Goal: Browse casually: Explore the website without a specific task or goal

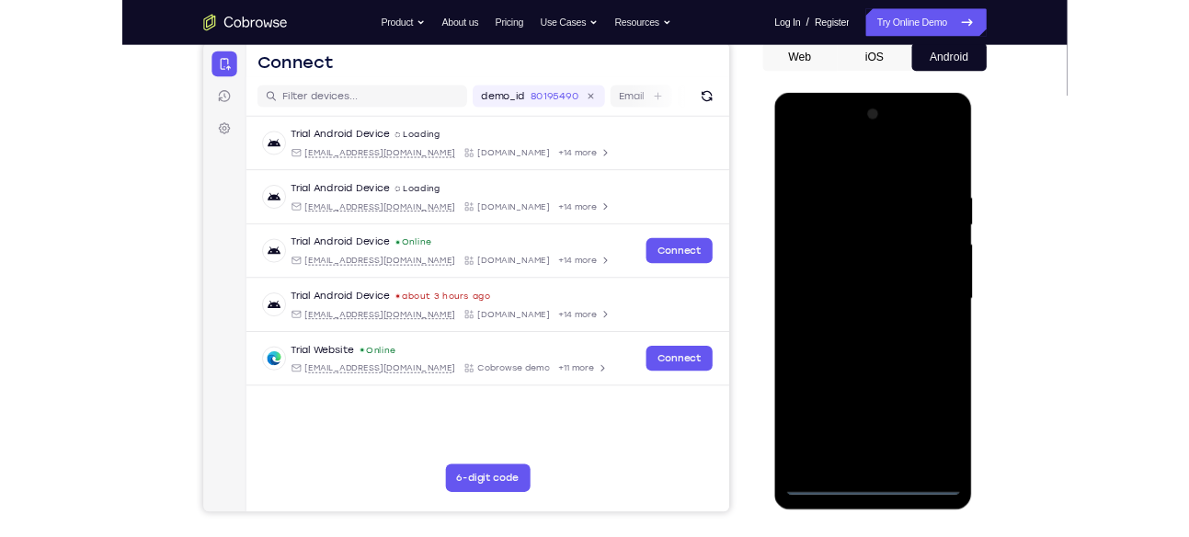
scroll to position [184, 0]
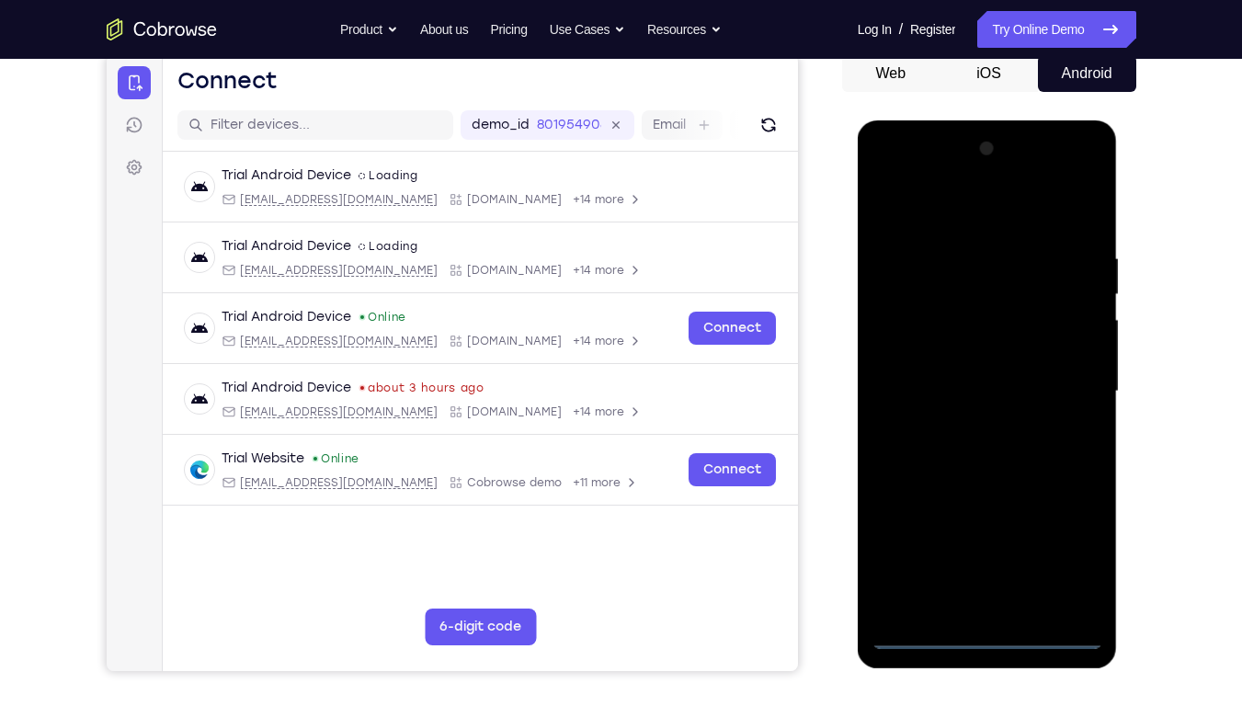
click at [993, 536] on div at bounding box center [987, 391] width 232 height 515
click at [1063, 536] on div at bounding box center [987, 391] width 232 height 515
click at [926, 211] on div at bounding box center [987, 391] width 232 height 515
click at [1061, 386] on div at bounding box center [987, 391] width 232 height 515
click at [1034, 265] on div at bounding box center [987, 391] width 232 height 515
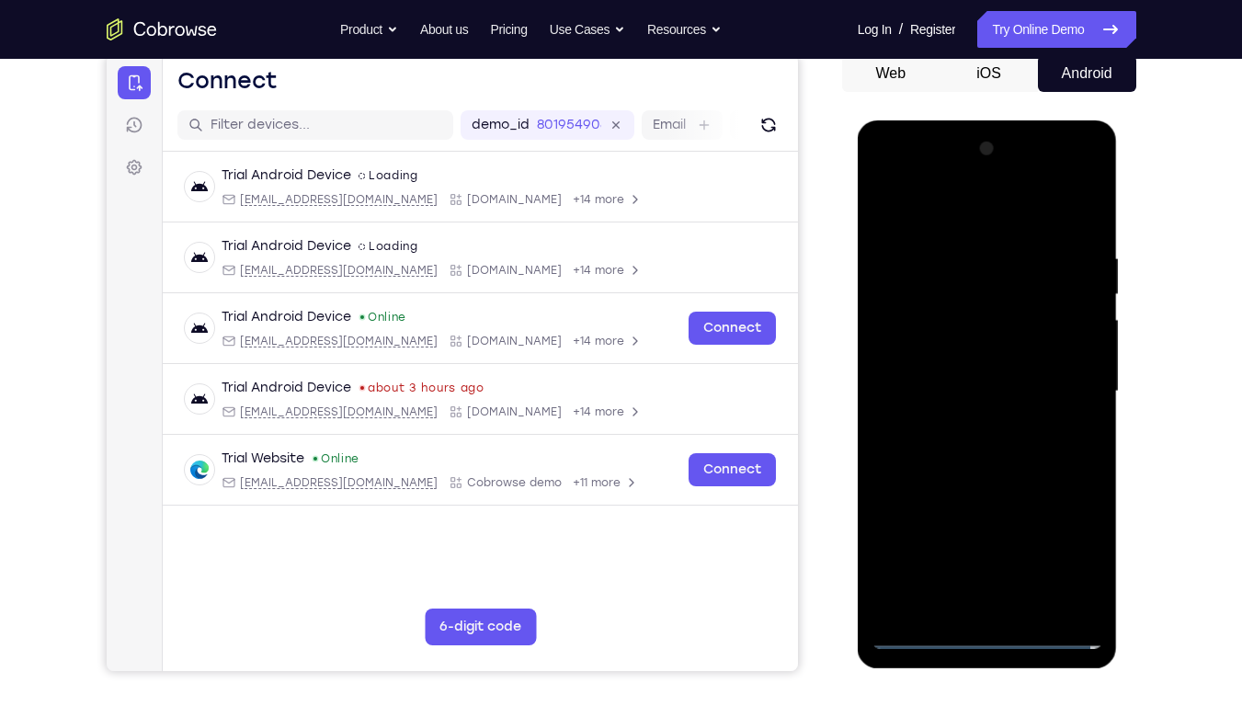
click at [968, 427] on div at bounding box center [987, 391] width 232 height 515
click at [989, 380] on div at bounding box center [987, 391] width 232 height 515
click at [996, 360] on div at bounding box center [987, 391] width 232 height 515
click at [978, 390] on div at bounding box center [987, 391] width 232 height 515
click at [976, 448] on div at bounding box center [987, 391] width 232 height 515
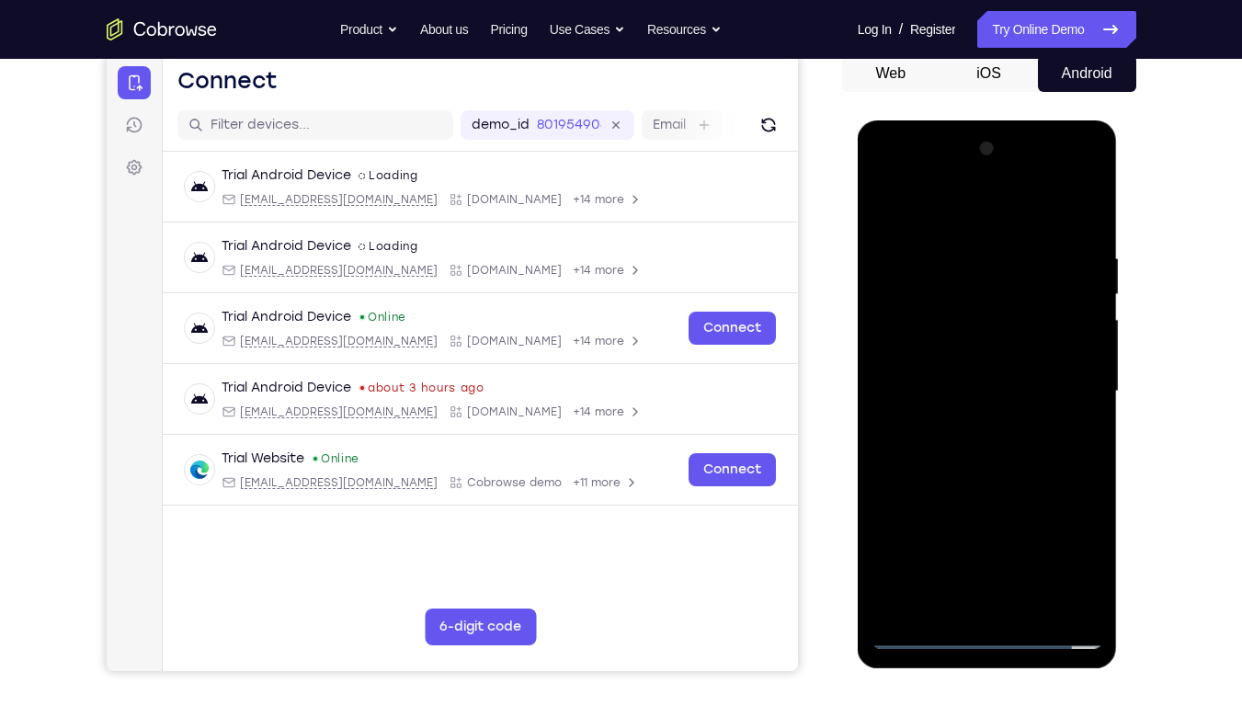
click at [976, 448] on div at bounding box center [987, 391] width 232 height 515
click at [974, 231] on div at bounding box center [987, 391] width 232 height 515
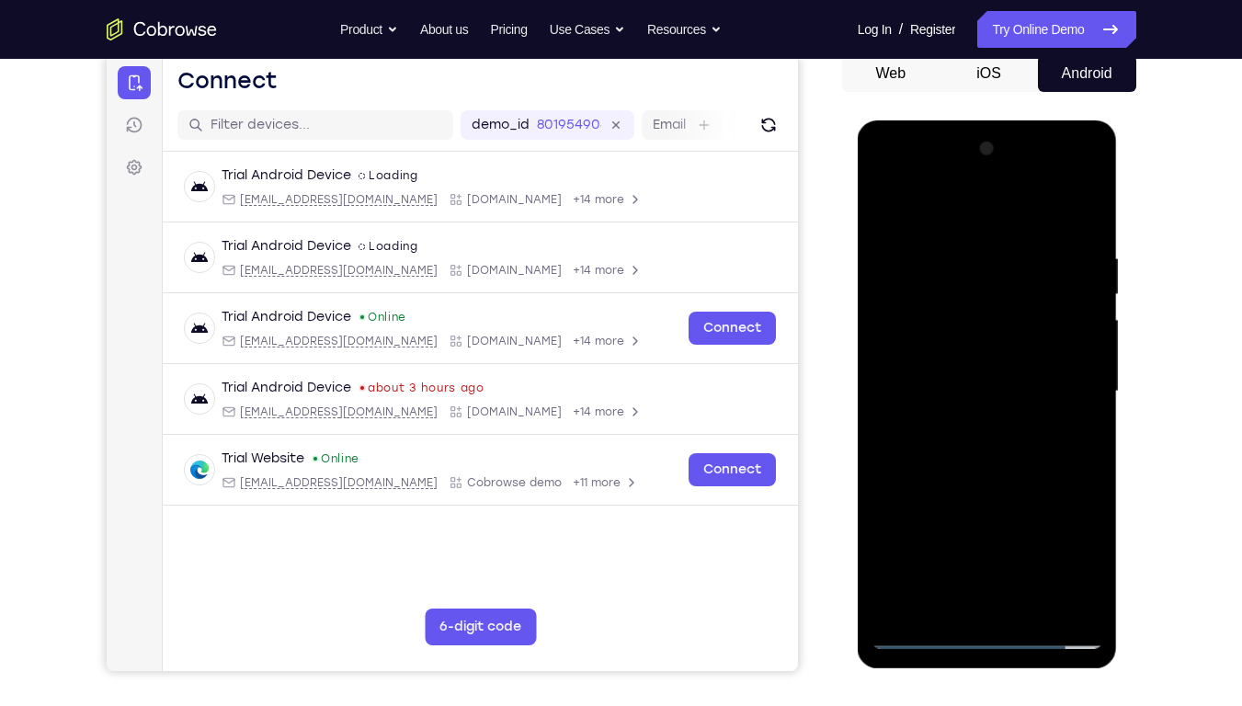
click at [1015, 478] on div at bounding box center [987, 391] width 232 height 515
click at [956, 256] on div at bounding box center [987, 391] width 232 height 515
click at [877, 383] on div at bounding box center [987, 391] width 232 height 515
click at [1120, 349] on div at bounding box center [989, 389] width 294 height 565
click at [1060, 365] on div at bounding box center [987, 391] width 232 height 515
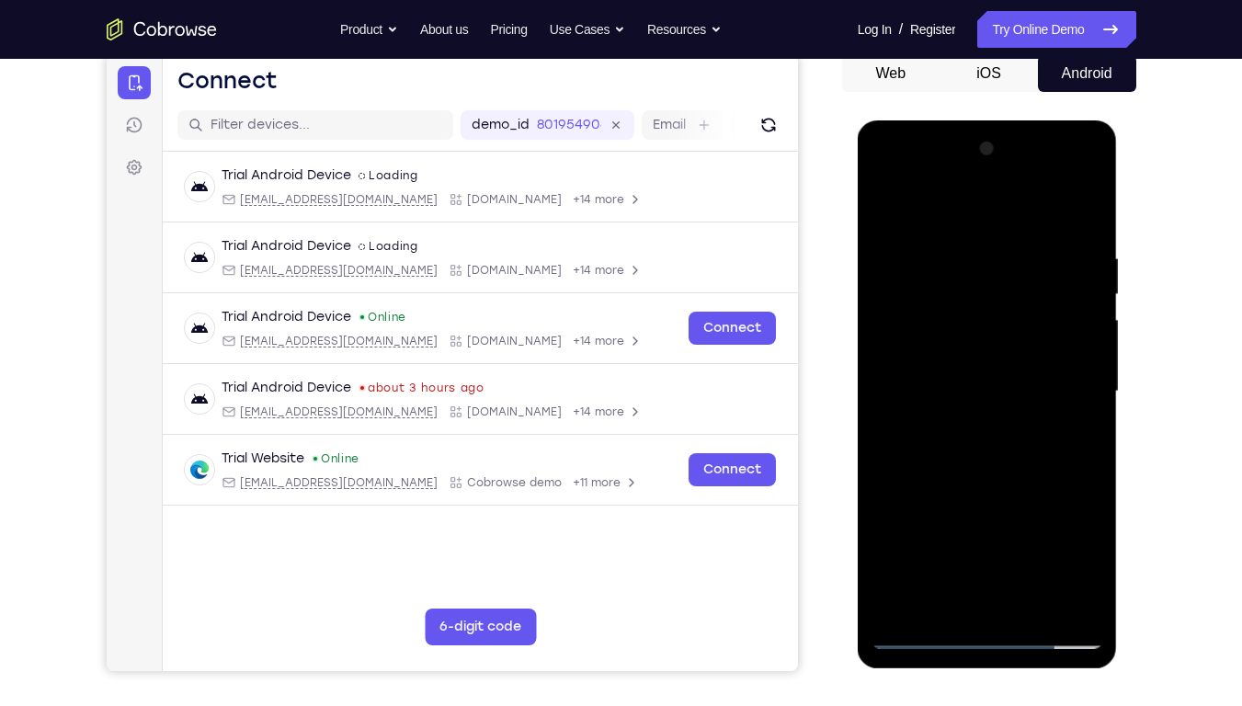
click at [1069, 353] on div at bounding box center [987, 391] width 232 height 515
click at [1080, 220] on div at bounding box center [987, 391] width 232 height 515
click at [1081, 536] on div at bounding box center [987, 391] width 232 height 515
click at [1023, 536] on div at bounding box center [987, 391] width 232 height 515
click at [962, 493] on div at bounding box center [987, 391] width 232 height 515
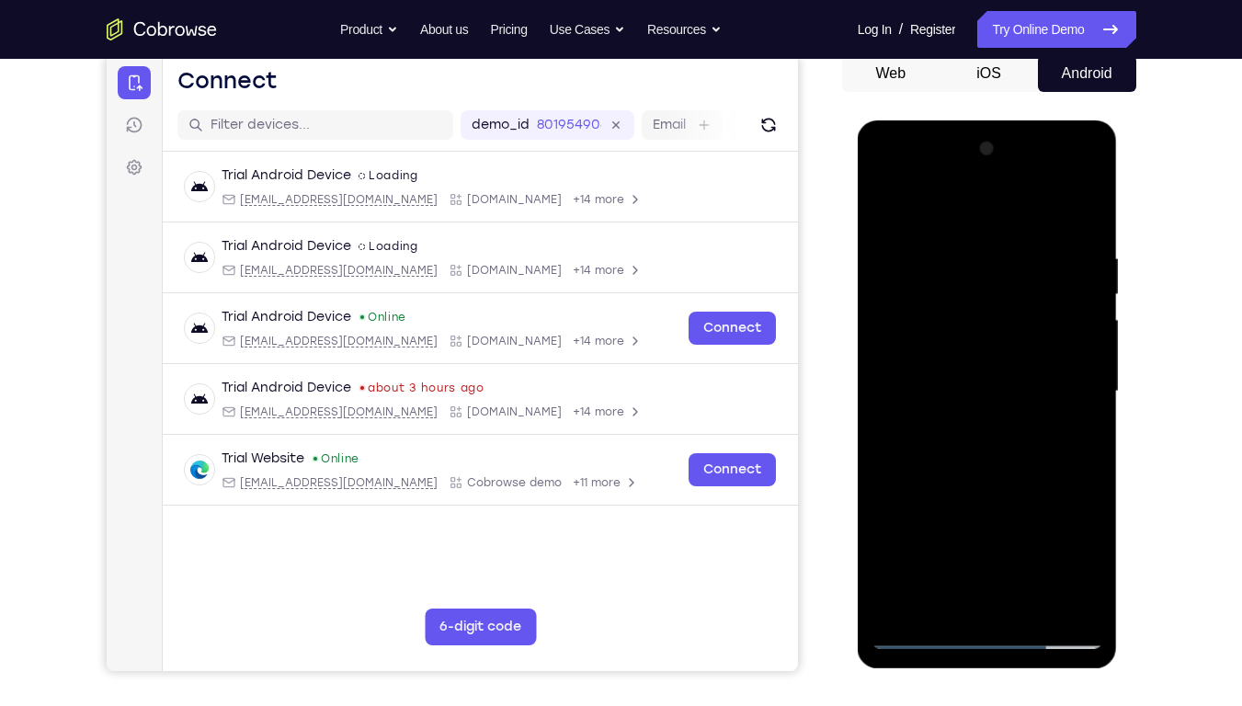
click at [990, 361] on div at bounding box center [987, 391] width 232 height 515
click at [888, 219] on div at bounding box center [987, 391] width 232 height 515
click at [963, 405] on div at bounding box center [987, 391] width 232 height 515
drag, startPoint x: 969, startPoint y: 507, endPoint x: 987, endPoint y: 379, distance: 130.0
click at [987, 379] on div at bounding box center [987, 391] width 232 height 515
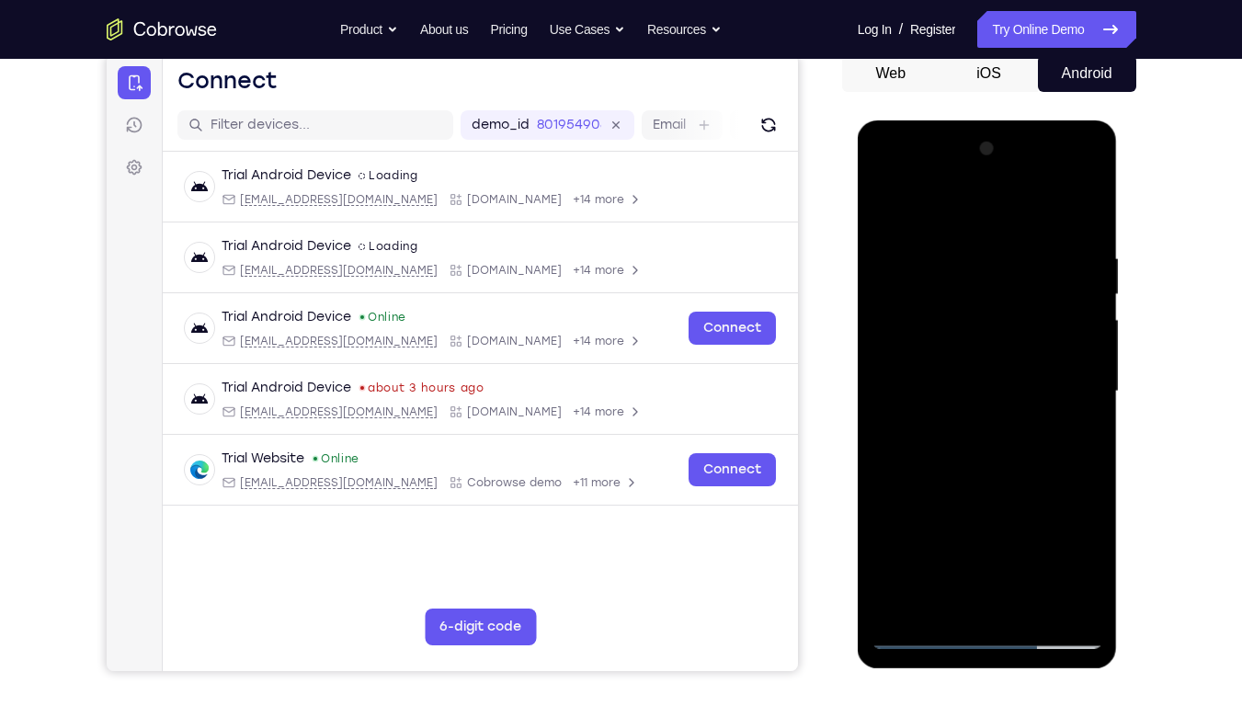
click at [950, 536] on div at bounding box center [987, 391] width 232 height 515
click at [1077, 440] on div at bounding box center [987, 391] width 232 height 515
click at [884, 209] on div at bounding box center [987, 391] width 232 height 515
click at [922, 536] on div at bounding box center [987, 391] width 232 height 515
click at [888, 207] on div at bounding box center [987, 391] width 232 height 515
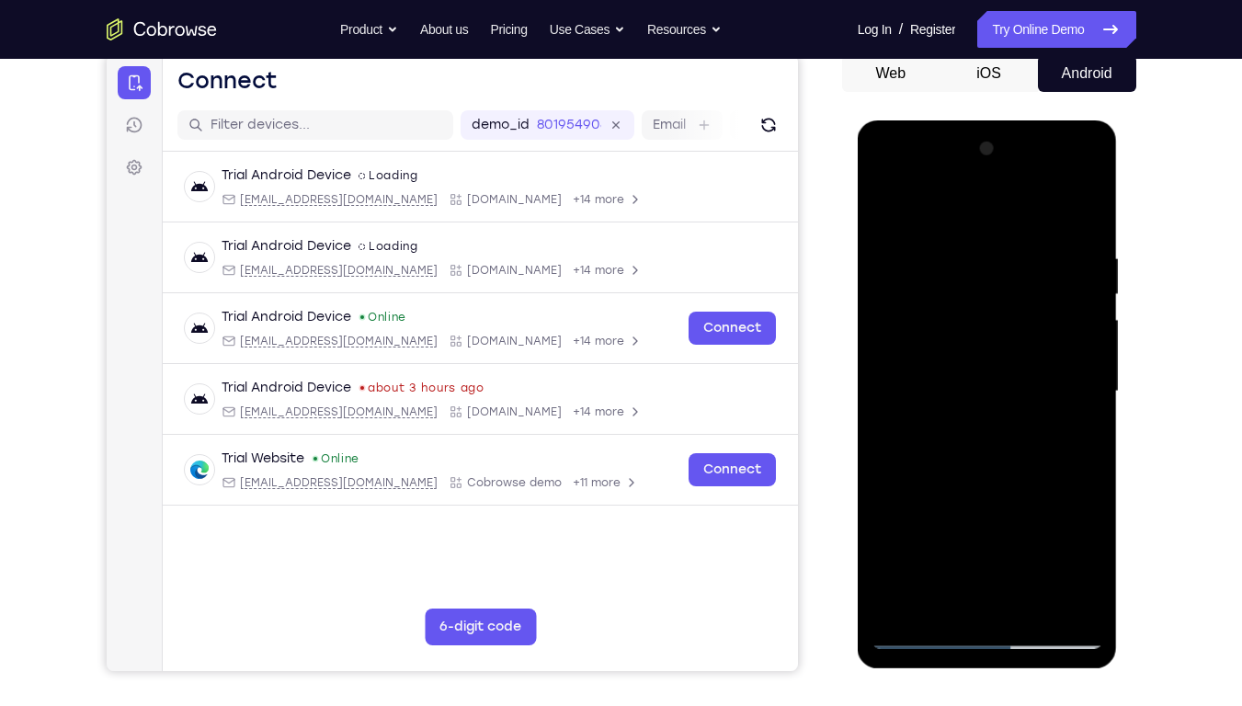
drag, startPoint x: 971, startPoint y: 437, endPoint x: 1049, endPoint y: 0, distance: 443.6
click at [1049, 120] on html "Online web based iOS Simulators and Android Emulators. Run iPhone, iPad, Mobile…" at bounding box center [989, 396] width 262 height 552
drag, startPoint x: 980, startPoint y: 441, endPoint x: 1925, endPoint y: 205, distance: 974.1
click at [1067, 120] on html "Online web based iOS Simulators and Android Emulators. Run iPhone, iPad, Mobile…" at bounding box center [989, 396] width 262 height 552
drag, startPoint x: 985, startPoint y: 431, endPoint x: 1060, endPoint y: 80, distance: 359.0
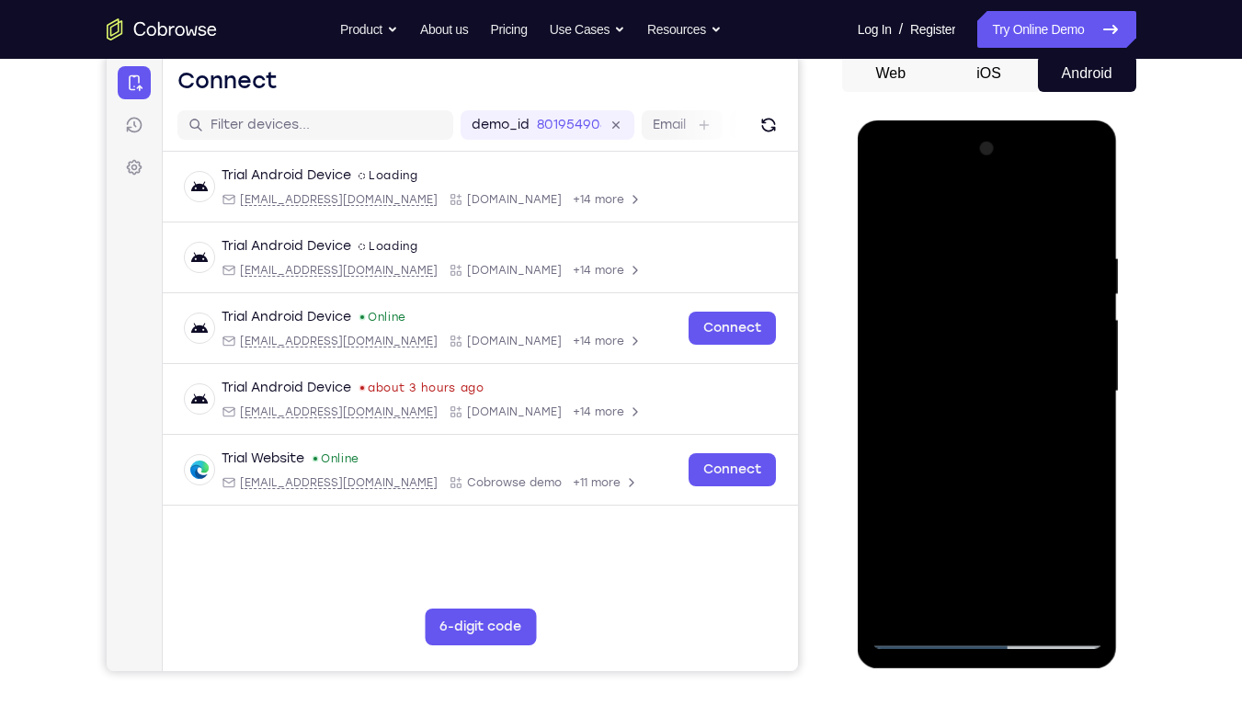
click at [1060, 120] on html "Online web based iOS Simulators and Android Emulators. Run iPhone, iPad, Mobile…" at bounding box center [989, 396] width 262 height 552
drag, startPoint x: 950, startPoint y: 487, endPoint x: 1024, endPoint y: 188, distance: 307.7
click at [1024, 188] on div at bounding box center [987, 391] width 232 height 515
drag, startPoint x: 908, startPoint y: 577, endPoint x: 1002, endPoint y: 176, distance: 411.6
click at [1002, 176] on div at bounding box center [987, 391] width 232 height 515
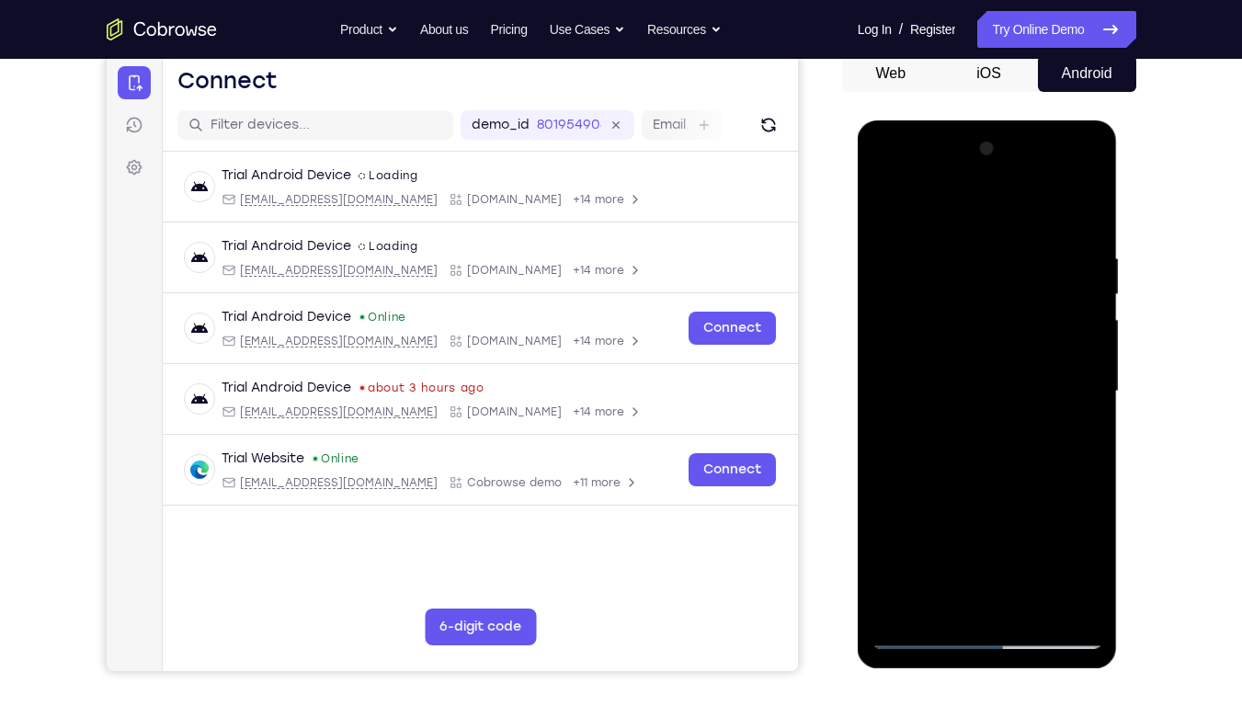
drag, startPoint x: 921, startPoint y: 562, endPoint x: 1042, endPoint y: 124, distance: 453.8
click at [1042, 124] on div at bounding box center [988, 394] width 260 height 548
drag, startPoint x: 929, startPoint y: 471, endPoint x: 1009, endPoint y: 106, distance: 373.6
click at [1009, 120] on html "Online web based iOS Simulators and Android Emulators. Run iPhone, iPad, Mobile…" at bounding box center [989, 396] width 262 height 552
drag, startPoint x: 908, startPoint y: 503, endPoint x: 996, endPoint y: 77, distance: 434.5
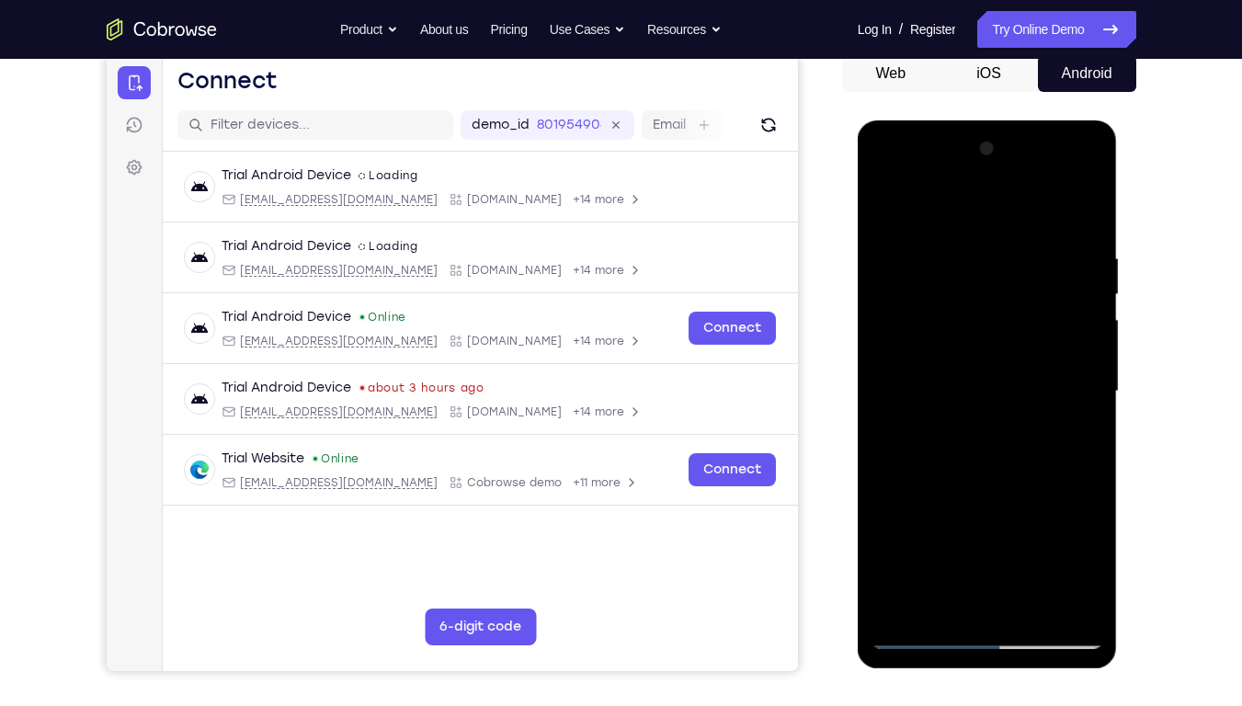
click at [996, 120] on html "Online web based iOS Simulators and Android Emulators. Run iPhone, iPad, Mobile…" at bounding box center [989, 396] width 262 height 552
drag, startPoint x: 951, startPoint y: 318, endPoint x: 1164, endPoint y: 0, distance: 382.4
click at [1120, 120] on html "Online web based iOS Simulators and Android Emulators. Run iPhone, iPad, Mobile…" at bounding box center [989, 396] width 262 height 552
drag, startPoint x: 1021, startPoint y: 528, endPoint x: 1121, endPoint y: 199, distance: 343.7
click at [1120, 199] on html "Online web based iOS Simulators and Android Emulators. Run iPhone, iPad, Mobile…" at bounding box center [989, 396] width 262 height 552
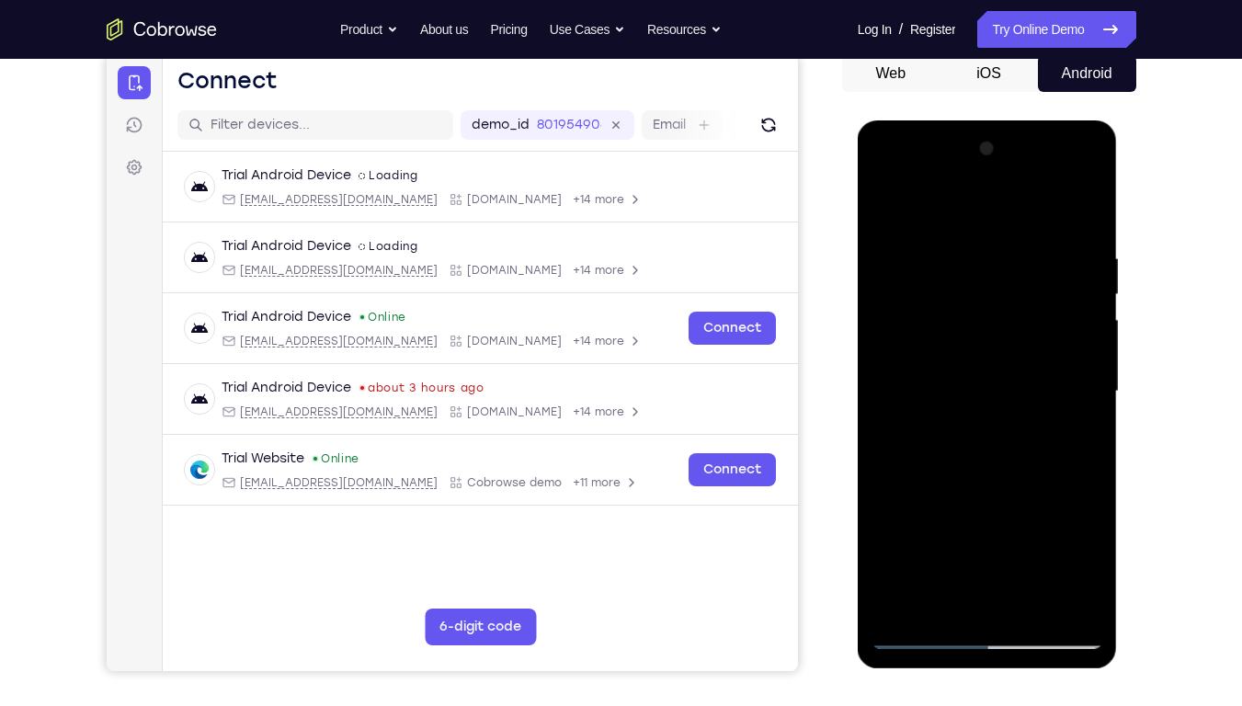
click at [1089, 329] on div at bounding box center [987, 391] width 232 height 515
click at [1089, 327] on div at bounding box center [987, 391] width 232 height 515
drag, startPoint x: 1015, startPoint y: 349, endPoint x: 1019, endPoint y: 450, distance: 101.2
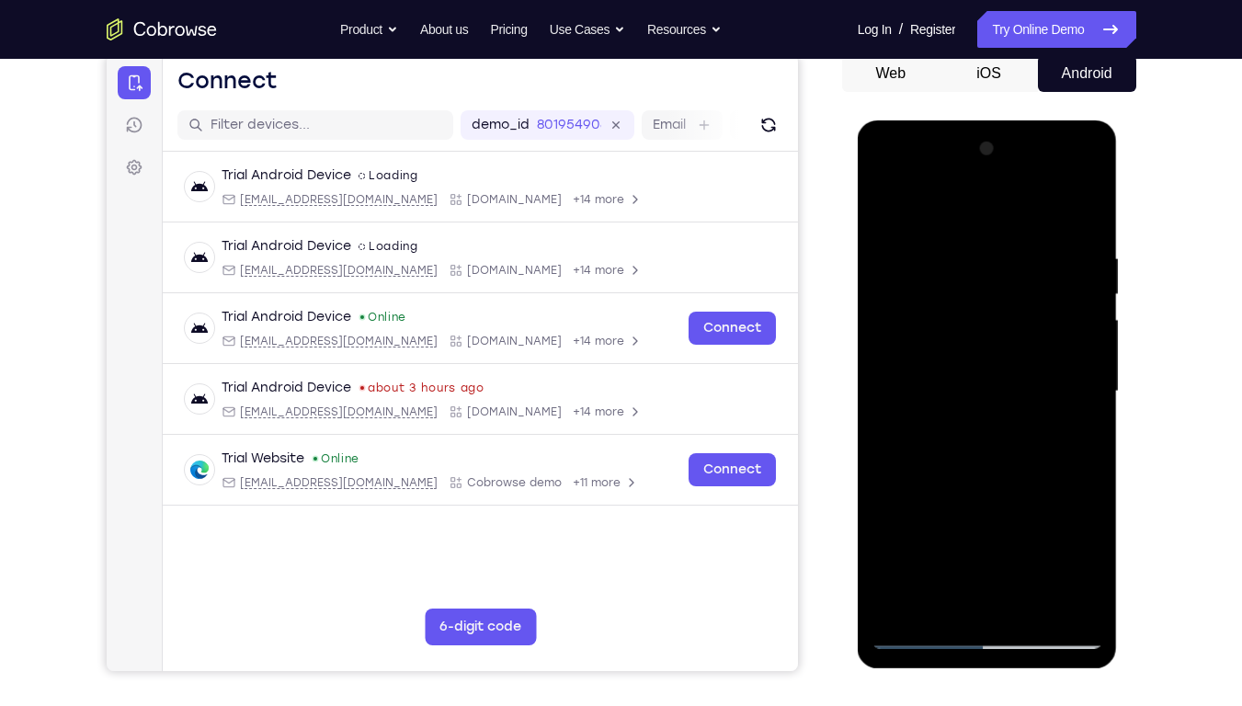
click at [1019, 450] on div at bounding box center [987, 391] width 232 height 515
click at [916, 249] on div at bounding box center [987, 391] width 232 height 515
drag, startPoint x: 1000, startPoint y: 436, endPoint x: 1034, endPoint y: 417, distance: 38.7
click at [1034, 417] on div at bounding box center [987, 391] width 232 height 515
click at [886, 199] on div at bounding box center [987, 391] width 232 height 515
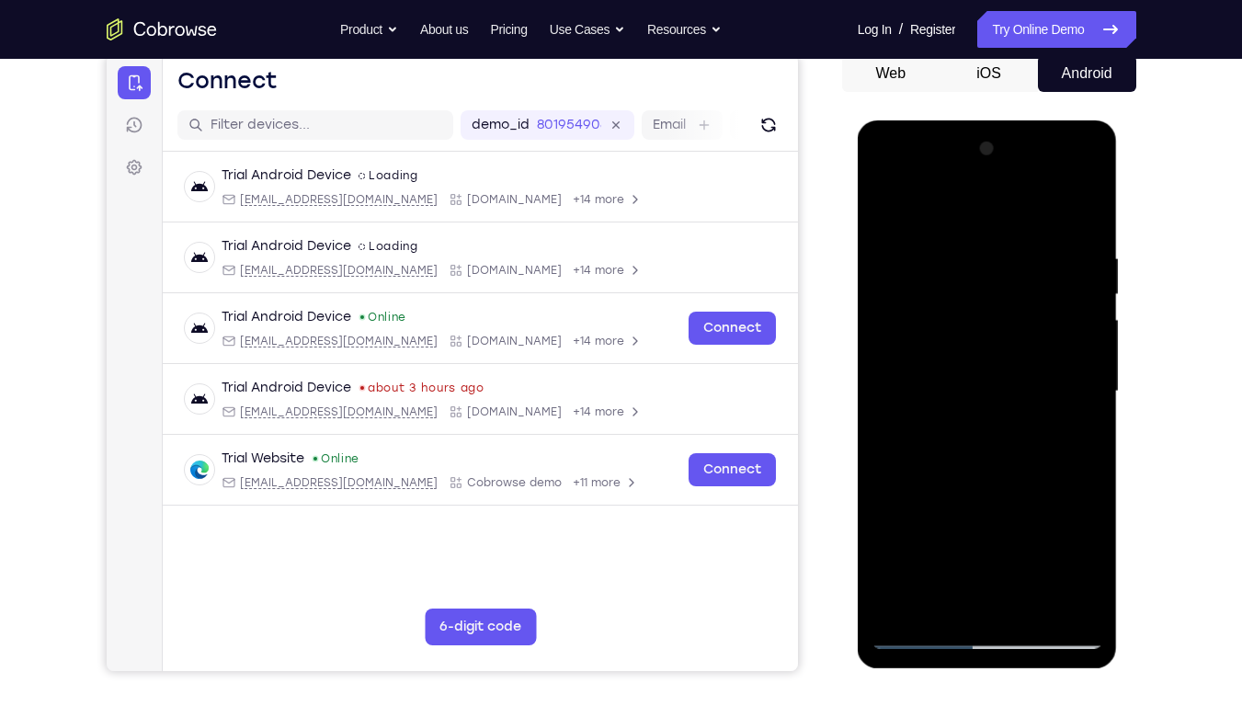
click at [886, 206] on div at bounding box center [987, 391] width 232 height 515
drag, startPoint x: 992, startPoint y: 535, endPoint x: 1064, endPoint y: 185, distance: 357.7
click at [1064, 185] on div at bounding box center [987, 391] width 232 height 515
drag, startPoint x: 949, startPoint y: 502, endPoint x: 1059, endPoint y: 126, distance: 391.8
click at [1059, 126] on div at bounding box center [988, 394] width 260 height 548
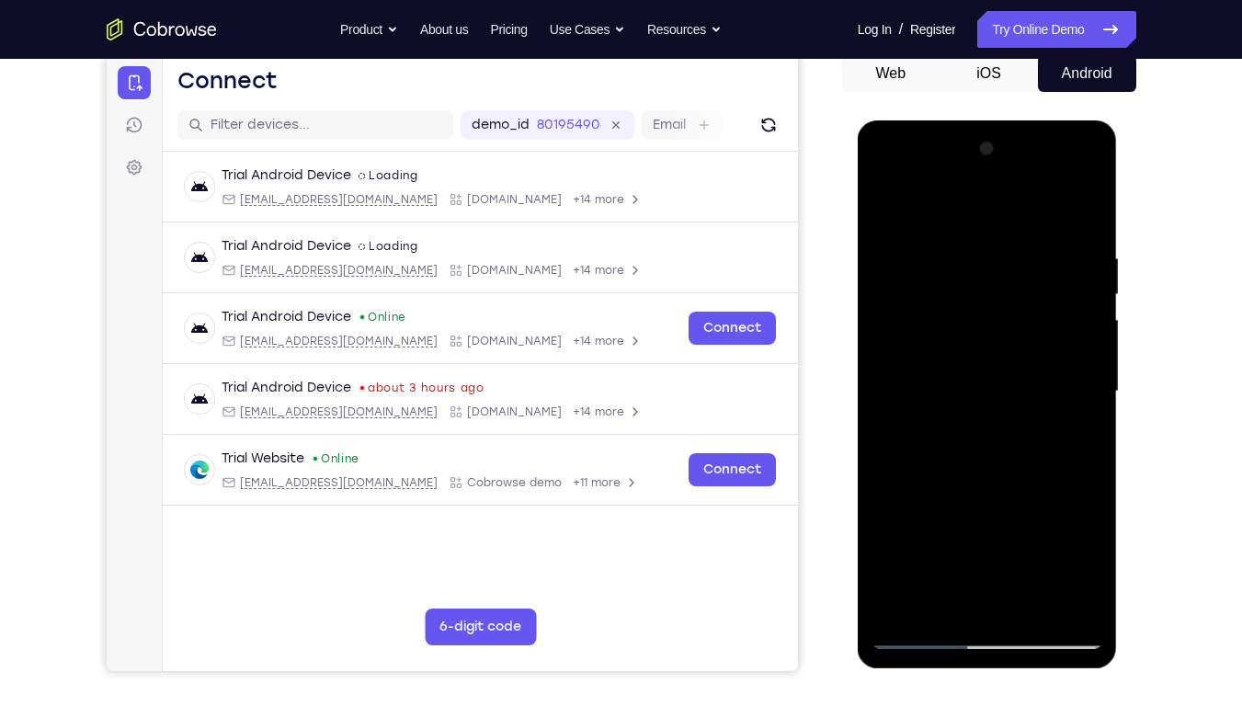
drag, startPoint x: 947, startPoint y: 548, endPoint x: 1104, endPoint y: 0, distance: 570.0
click at [1104, 120] on html "Online web based iOS Simulators and Android Emulators. Run iPhone, iPad, Mobile…" at bounding box center [989, 396] width 262 height 552
drag, startPoint x: 946, startPoint y: 501, endPoint x: 1008, endPoint y: 233, distance: 274.7
click at [1008, 233] on div at bounding box center [987, 391] width 232 height 515
click at [889, 491] on div at bounding box center [987, 391] width 232 height 515
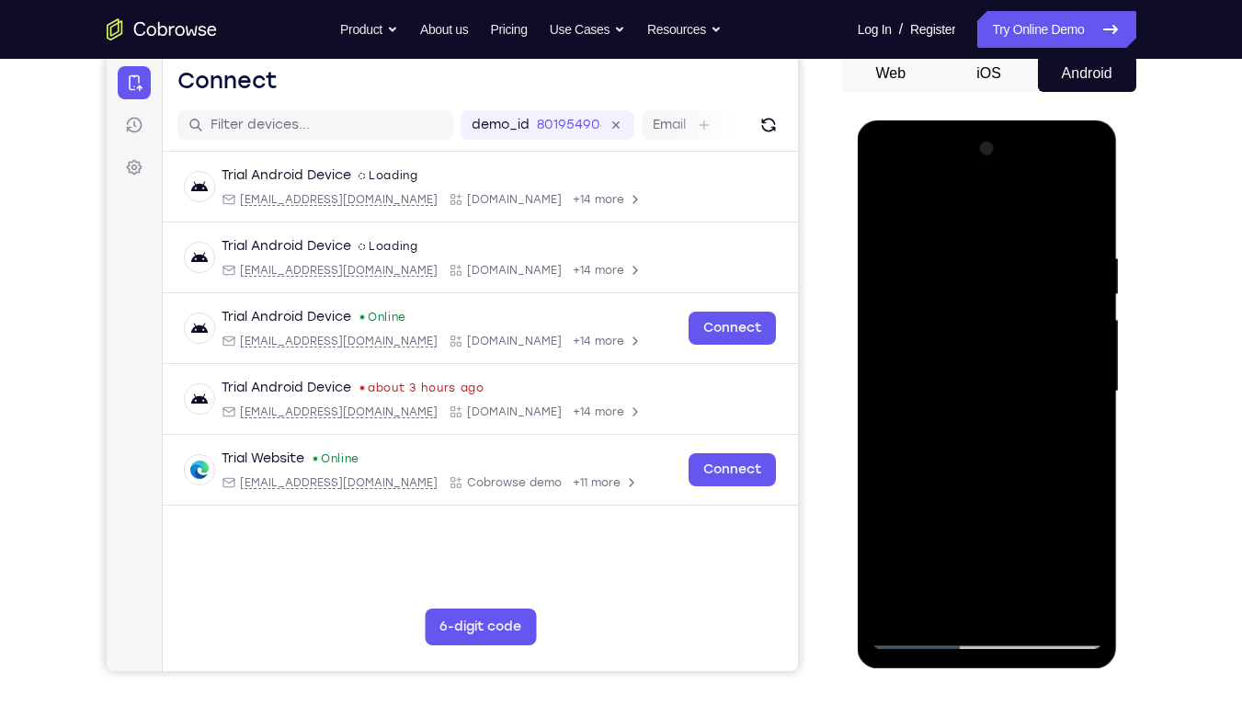
drag, startPoint x: 922, startPoint y: 532, endPoint x: 1020, endPoint y: 205, distance: 341.7
click at [1020, 205] on div at bounding box center [987, 391] width 232 height 515
drag, startPoint x: 930, startPoint y: 410, endPoint x: 1038, endPoint y: 125, distance: 304.6
click at [1038, 125] on div at bounding box center [988, 394] width 260 height 548
drag, startPoint x: 976, startPoint y: 405, endPoint x: 1038, endPoint y: 254, distance: 163.7
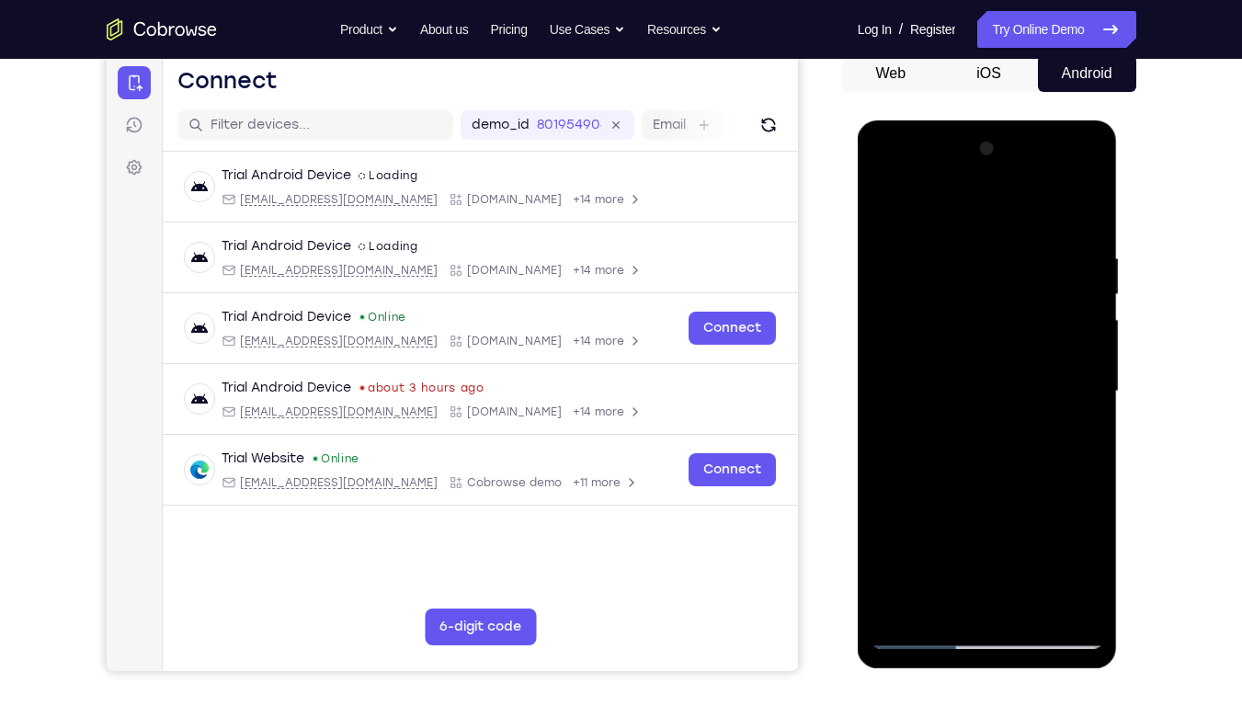
click at [1038, 254] on div at bounding box center [987, 391] width 232 height 515
click at [888, 478] on div at bounding box center [987, 391] width 232 height 515
drag, startPoint x: 953, startPoint y: 499, endPoint x: 1056, endPoint y: 180, distance: 335.2
click at [1056, 180] on div at bounding box center [987, 391] width 232 height 515
drag, startPoint x: 964, startPoint y: 436, endPoint x: 1087, endPoint y: 237, distance: 233.2
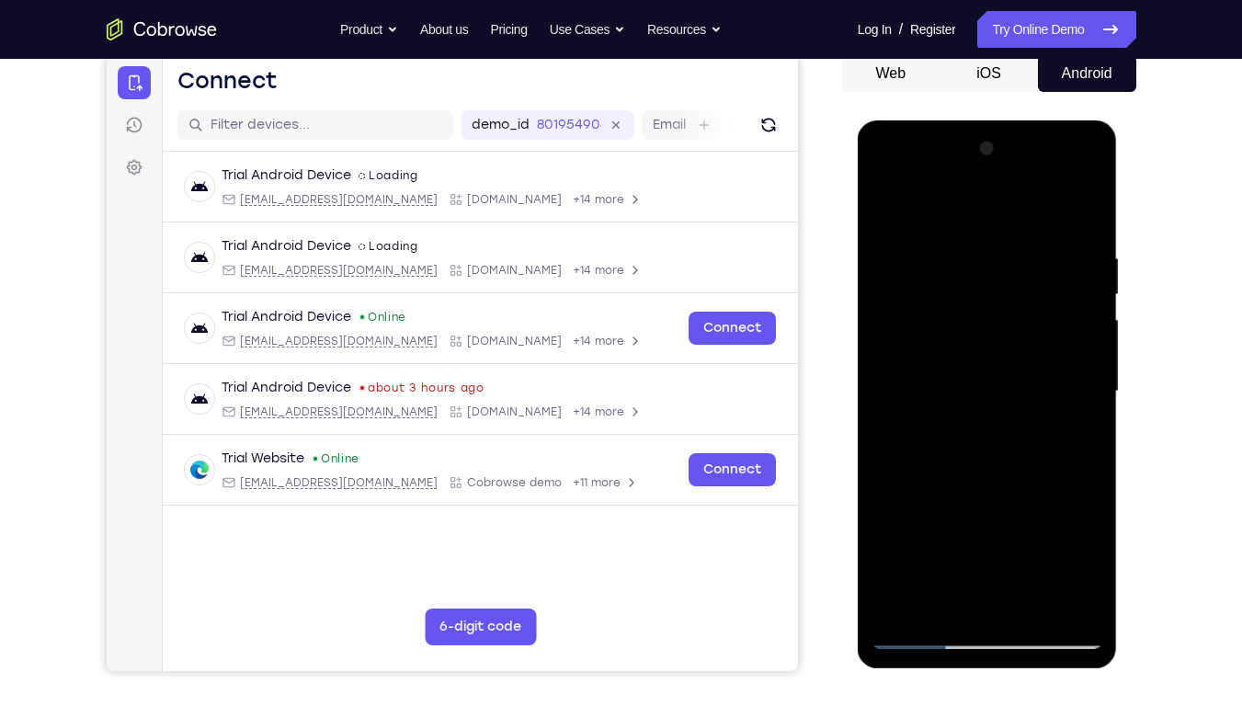
click at [1087, 237] on div at bounding box center [987, 391] width 232 height 515
drag, startPoint x: 894, startPoint y: 517, endPoint x: 1030, endPoint y: 268, distance: 283.0
click at [1030, 268] on div at bounding box center [987, 391] width 232 height 515
drag, startPoint x: 945, startPoint y: 479, endPoint x: 1060, endPoint y: 202, distance: 299.6
click at [1060, 202] on div at bounding box center [987, 391] width 232 height 515
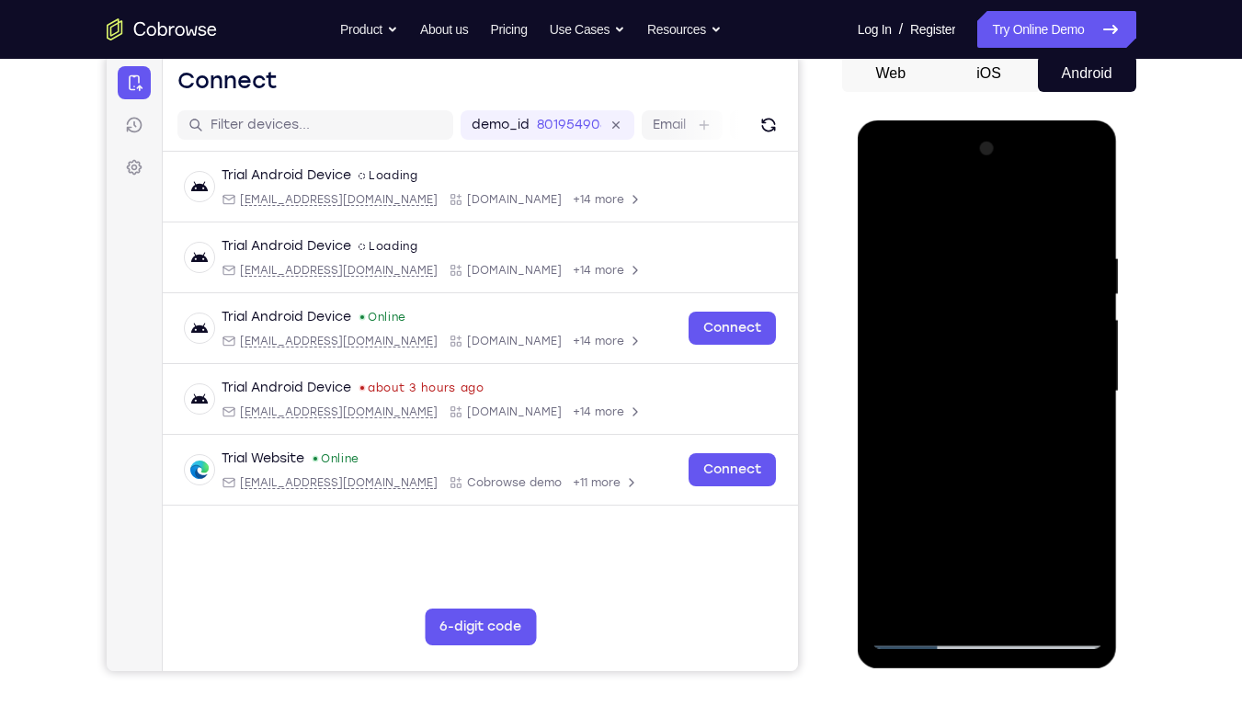
drag, startPoint x: 947, startPoint y: 468, endPoint x: 1179, endPoint y: 5, distance: 518.4
click at [1120, 120] on html "Online web based iOS Simulators and Android Emulators. Run iPhone, iPad, Mobile…" at bounding box center [989, 396] width 262 height 552
drag, startPoint x: 1014, startPoint y: 359, endPoint x: 1038, endPoint y: 119, distance: 241.1
click at [1038, 120] on html "Online web based iOS Simulators and Android Emulators. Run iPhone, iPad, Mobile…" at bounding box center [989, 396] width 262 height 552
drag, startPoint x: 986, startPoint y: 419, endPoint x: 1189, endPoint y: 0, distance: 465.4
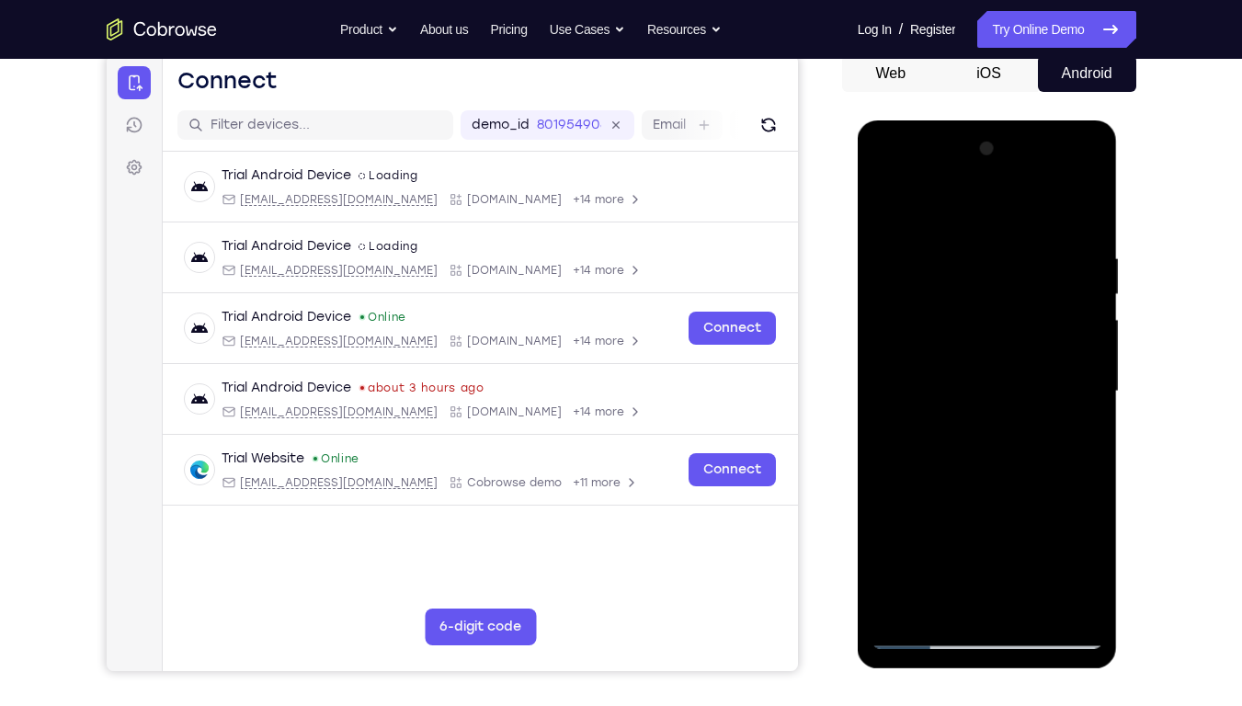
click at [1120, 120] on html "Online web based iOS Simulators and Android Emulators. Run iPhone, iPad, Mobile…" at bounding box center [989, 396] width 262 height 552
drag, startPoint x: 1004, startPoint y: 481, endPoint x: 1167, endPoint y: 94, distance: 420.2
click at [1120, 120] on html "Online web based iOS Simulators and Android Emulators. Run iPhone, iPad, Mobile…" at bounding box center [989, 396] width 262 height 552
drag, startPoint x: 1014, startPoint y: 324, endPoint x: 962, endPoint y: 588, distance: 269.9
click at [962, 536] on div at bounding box center [987, 391] width 232 height 515
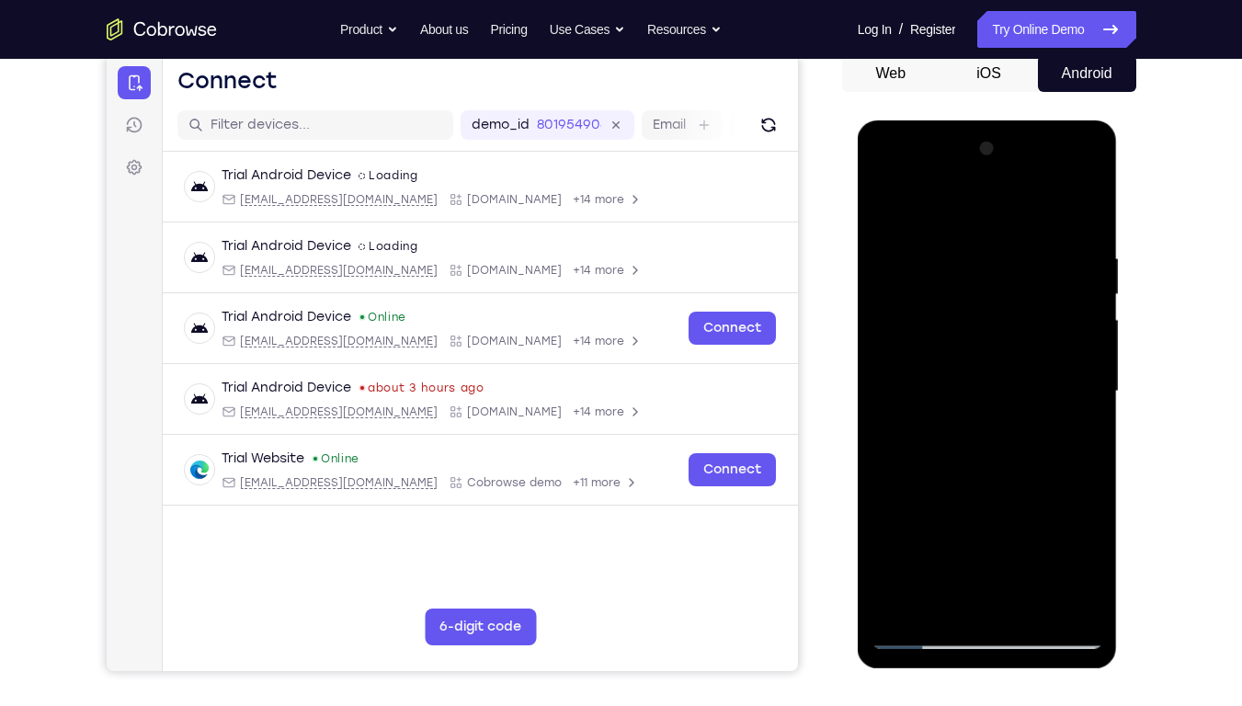
click at [885, 477] on div at bounding box center [987, 391] width 232 height 515
drag, startPoint x: 924, startPoint y: 525, endPoint x: 1087, endPoint y: 38, distance: 513.6
click at [1087, 120] on html "Online web based iOS Simulators and Android Emulators. Run iPhone, iPad, Mobile…" at bounding box center [989, 396] width 262 height 552
click at [916, 536] on div at bounding box center [987, 391] width 232 height 515
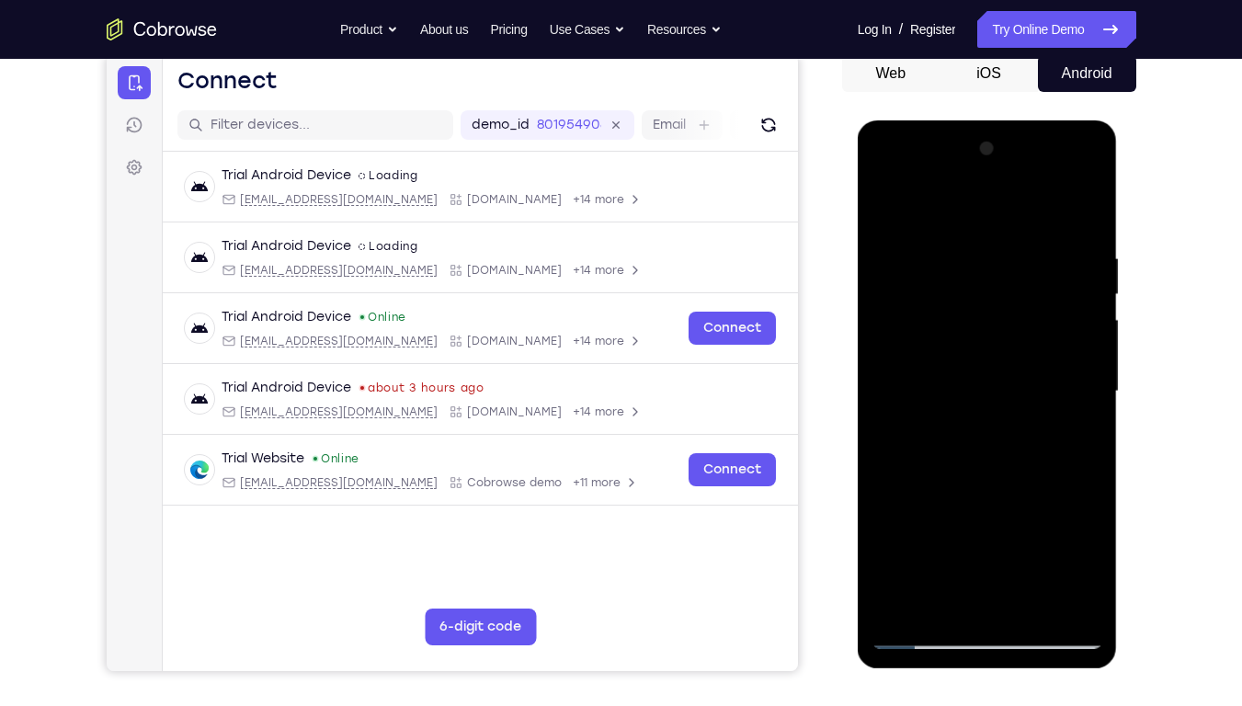
click at [1087, 252] on div at bounding box center [987, 391] width 232 height 515
click at [1060, 366] on div at bounding box center [987, 391] width 232 height 515
click at [1074, 366] on div at bounding box center [987, 391] width 232 height 515
click at [1092, 370] on div at bounding box center [987, 391] width 232 height 515
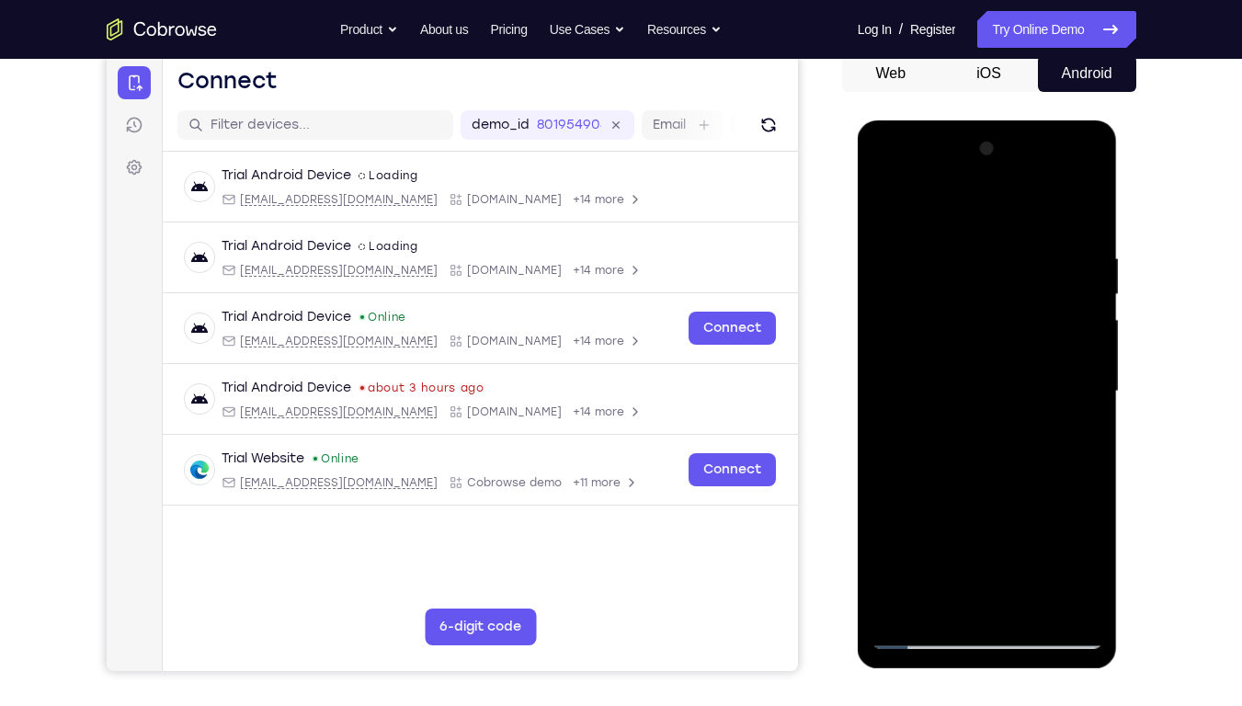
click at [1092, 370] on div at bounding box center [987, 391] width 232 height 515
click at [884, 456] on div at bounding box center [987, 391] width 232 height 515
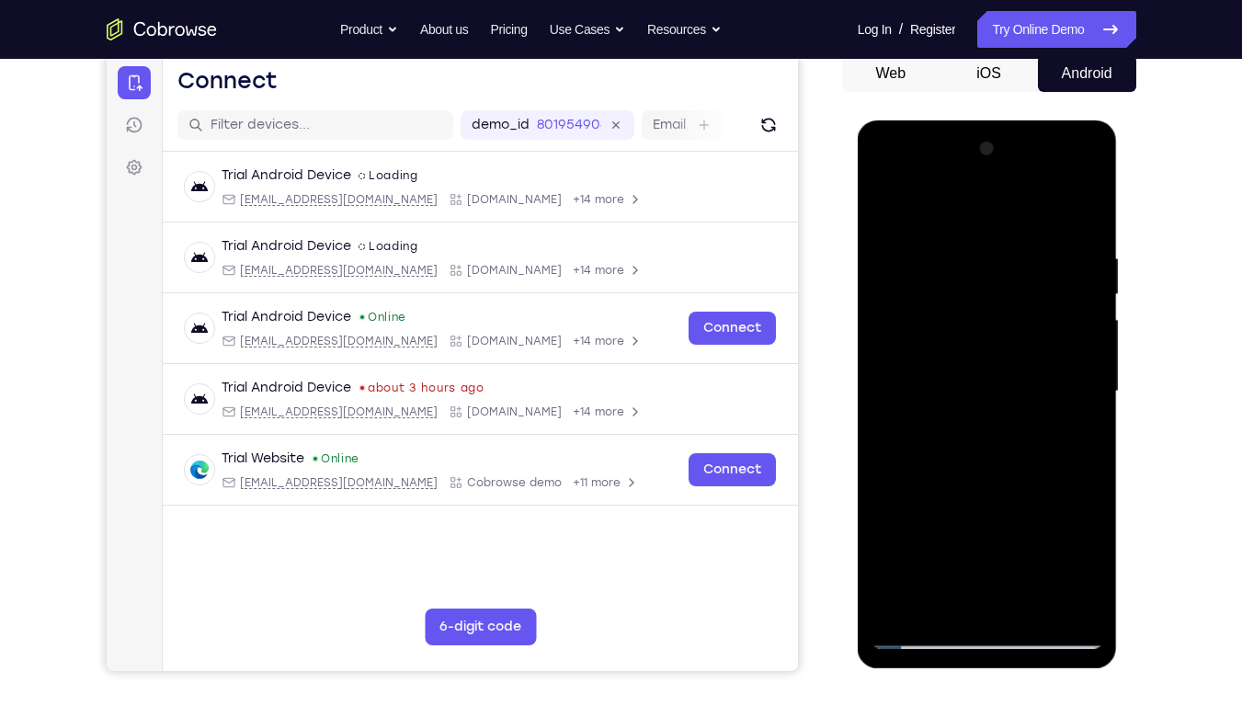
click at [1063, 536] on div at bounding box center [987, 391] width 232 height 515
click at [1095, 536] on div at bounding box center [987, 391] width 232 height 515
click at [1095, 520] on div at bounding box center [987, 391] width 232 height 515
click at [1081, 406] on div at bounding box center [987, 391] width 232 height 515
click at [1081, 405] on div at bounding box center [987, 391] width 232 height 515
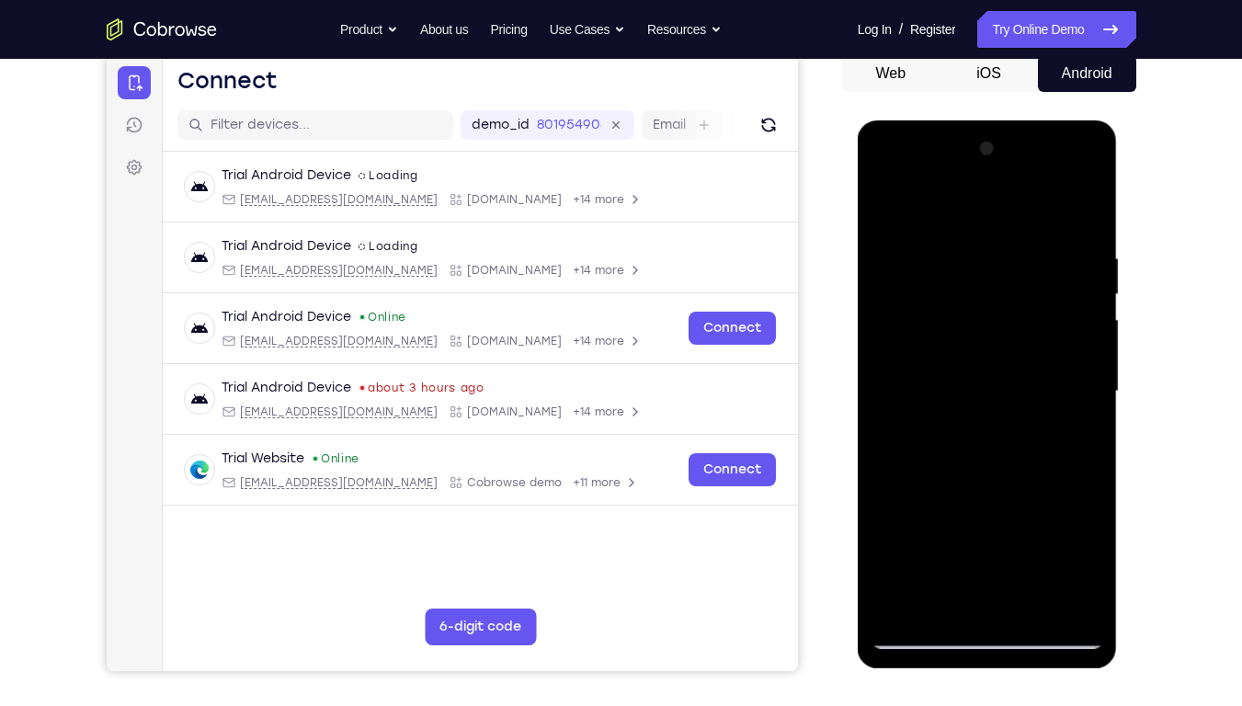
click at [1081, 405] on div at bounding box center [987, 391] width 232 height 515
